Goal: Task Accomplishment & Management: Manage account settings

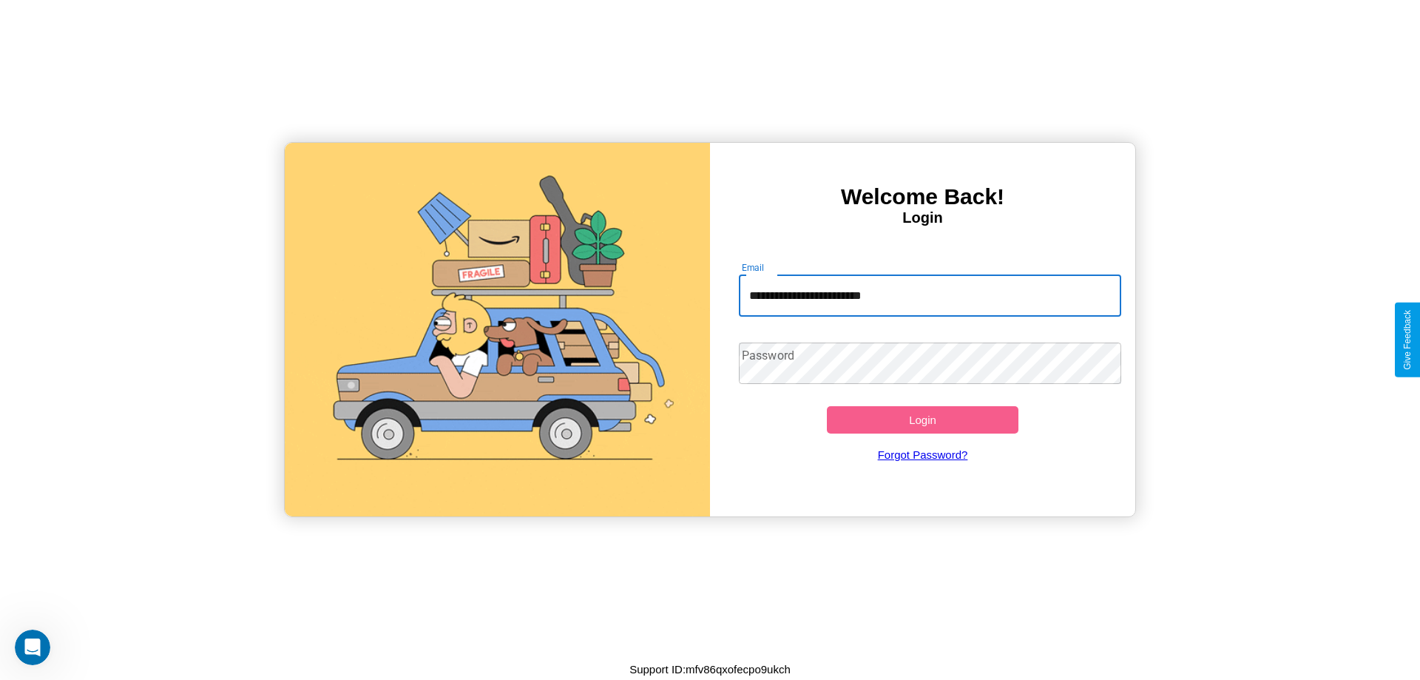
type input "**********"
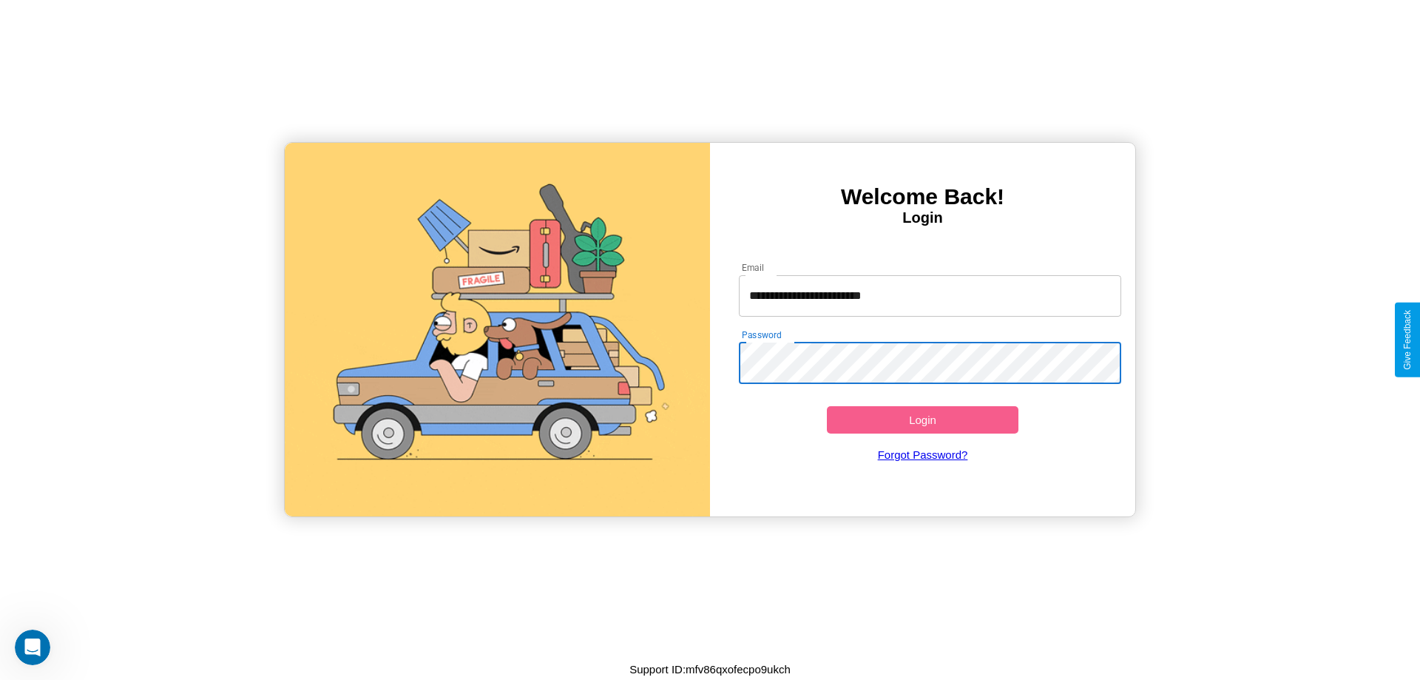
click at [922, 419] on button "Login" at bounding box center [923, 419] width 192 height 27
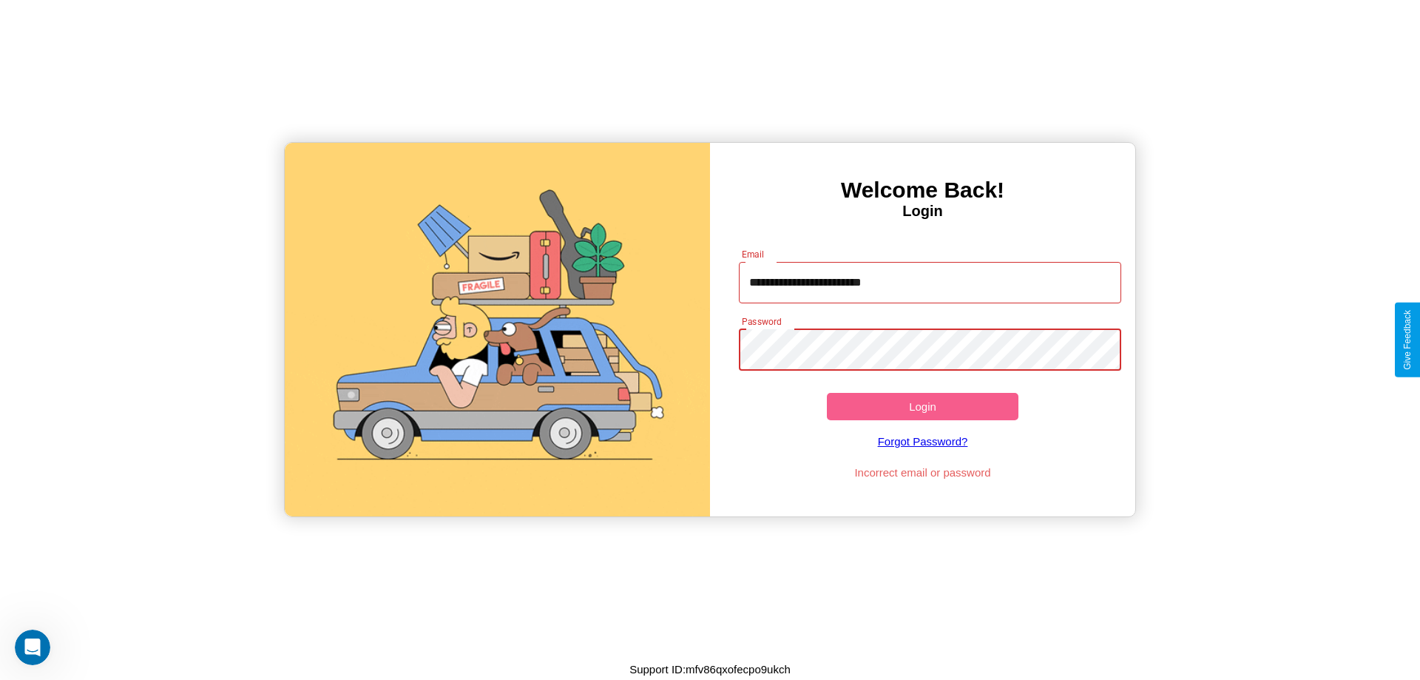
click at [922, 406] on button "Login" at bounding box center [923, 406] width 192 height 27
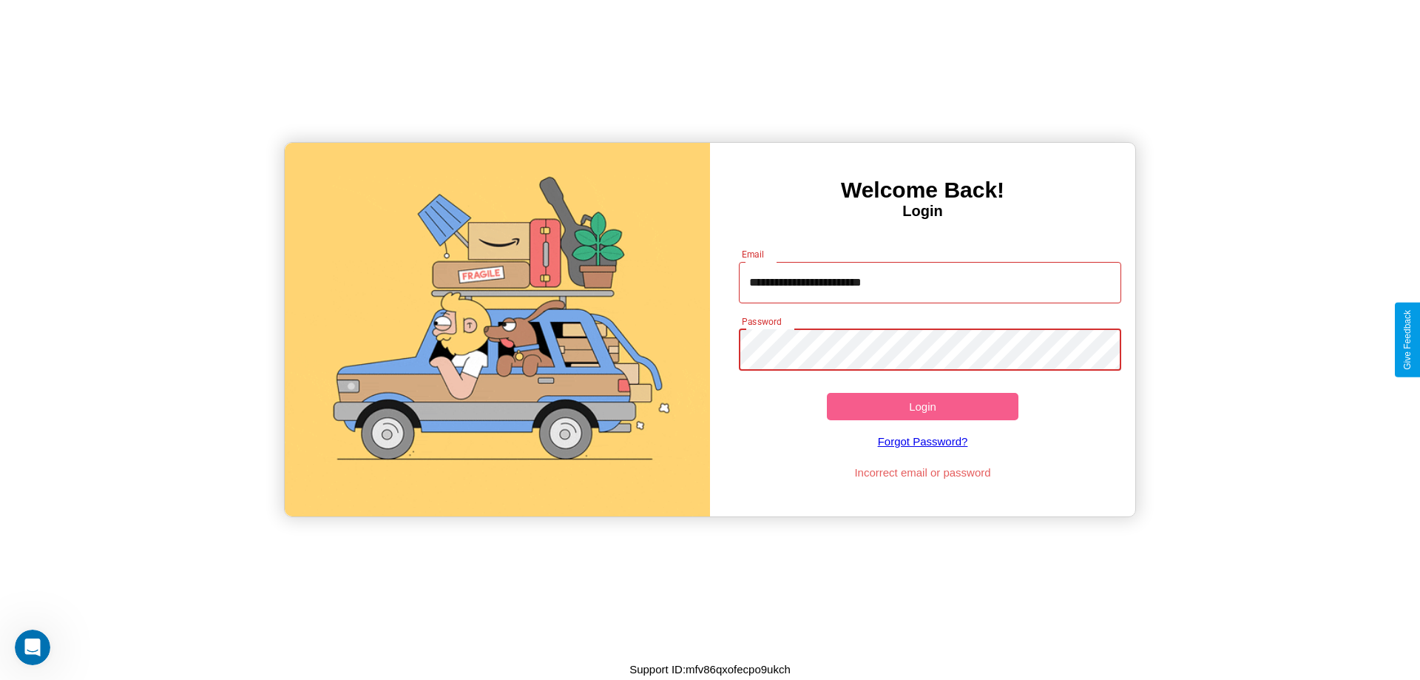
click at [922, 406] on button "Login" at bounding box center [923, 406] width 192 height 27
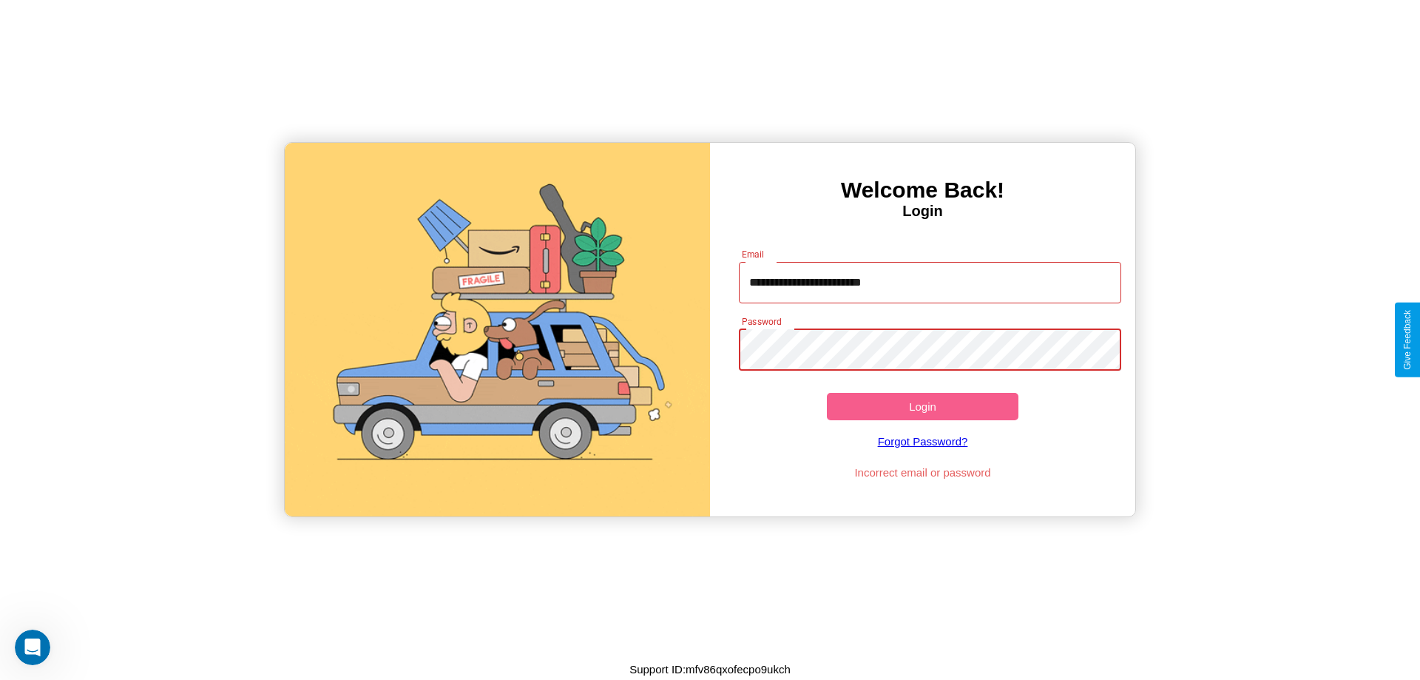
click at [922, 406] on button "Login" at bounding box center [923, 406] width 192 height 27
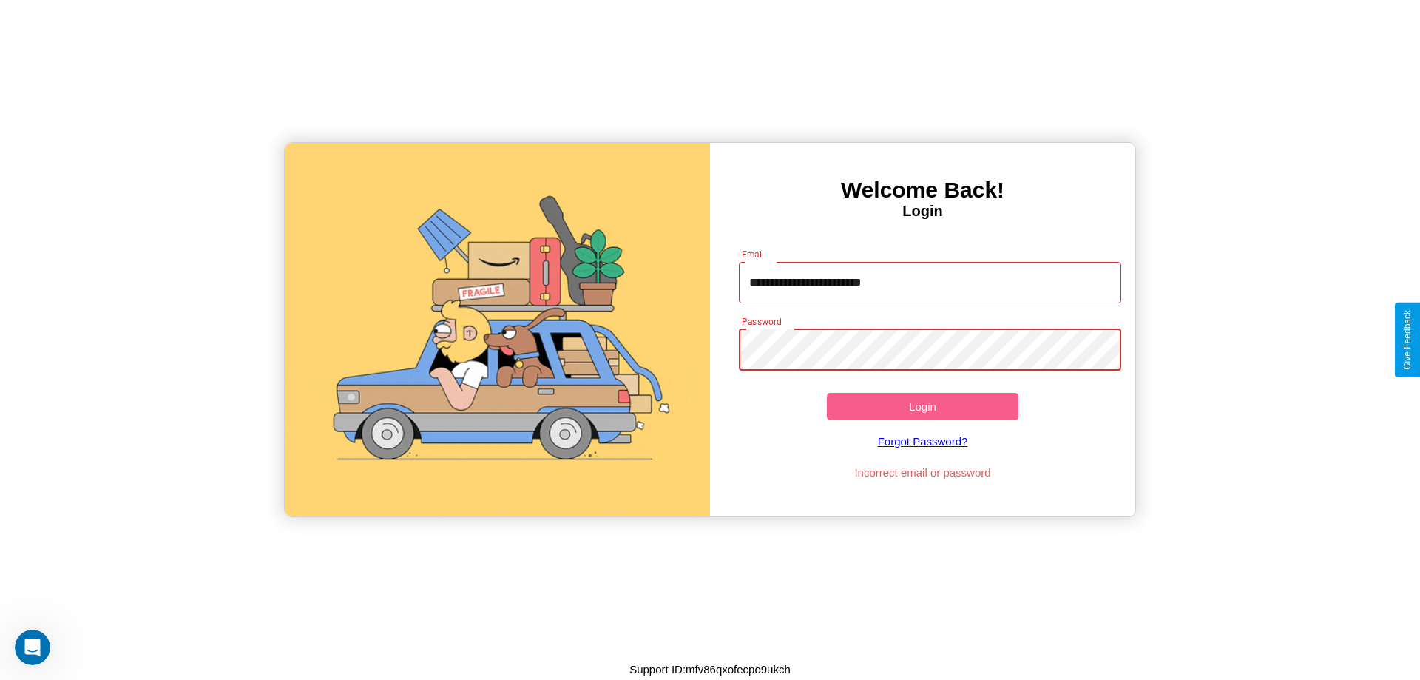
click at [922, 406] on button "Login" at bounding box center [923, 406] width 192 height 27
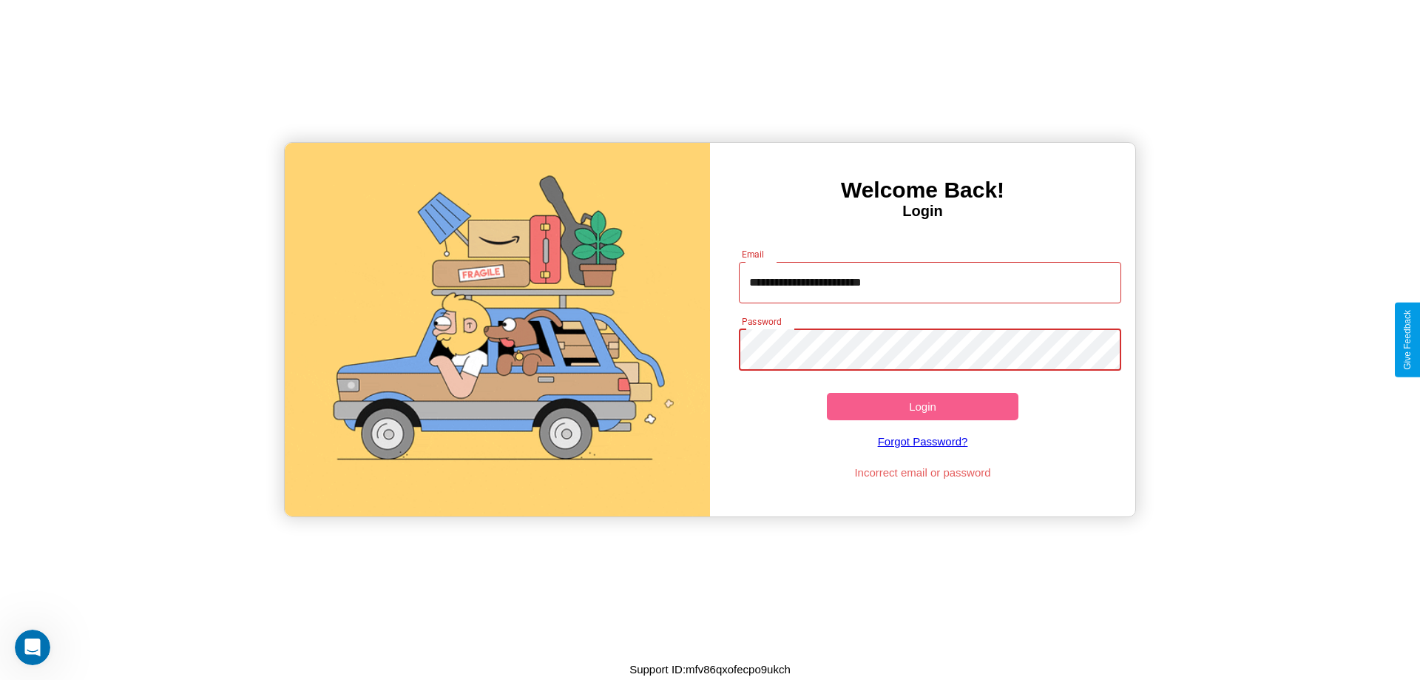
click at [922, 406] on button "Login" at bounding box center [923, 406] width 192 height 27
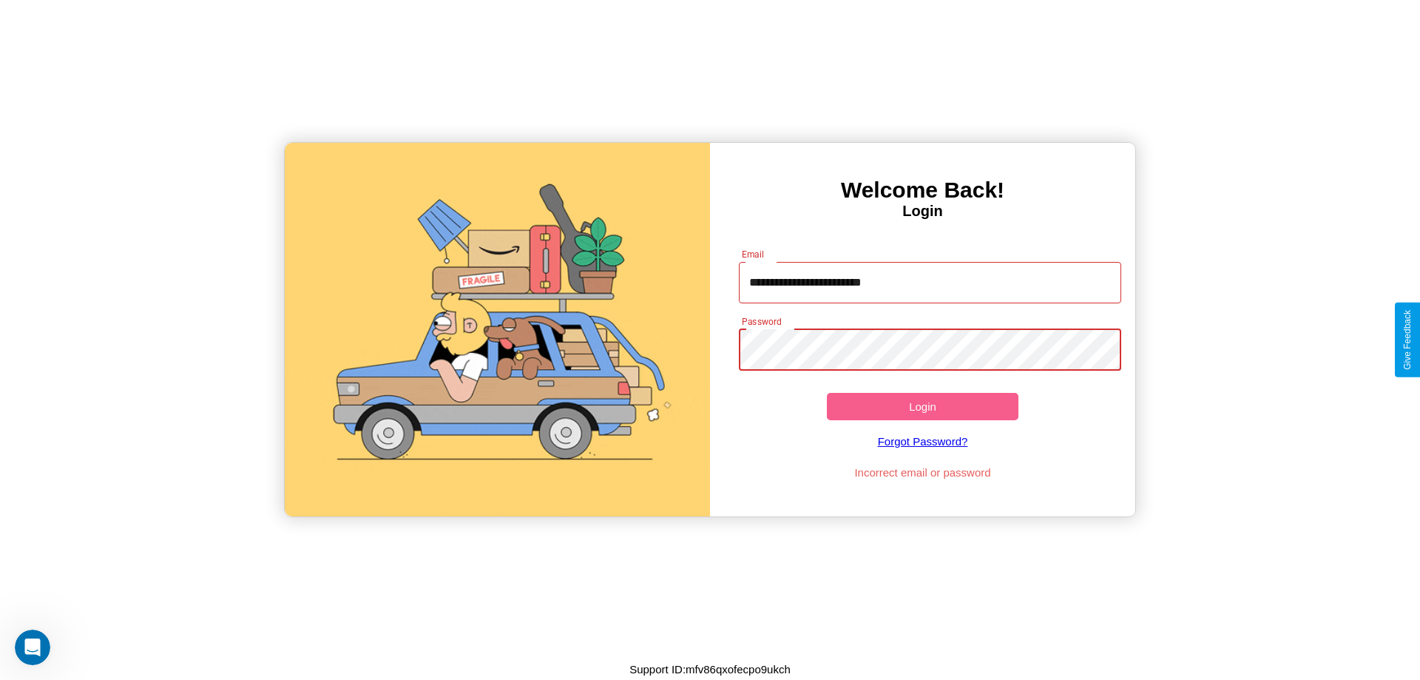
click at [922, 406] on button "Login" at bounding box center [923, 406] width 192 height 27
